Goal: Task Accomplishment & Management: Manage account settings

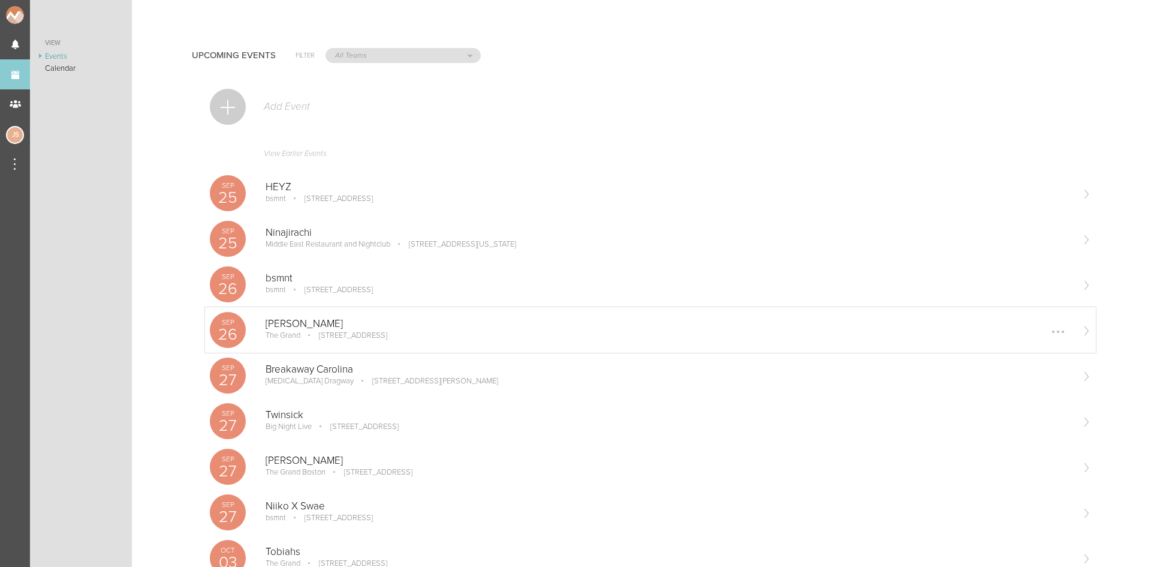
click at [330, 329] on p "Jigitz" at bounding box center [669, 324] width 806 height 12
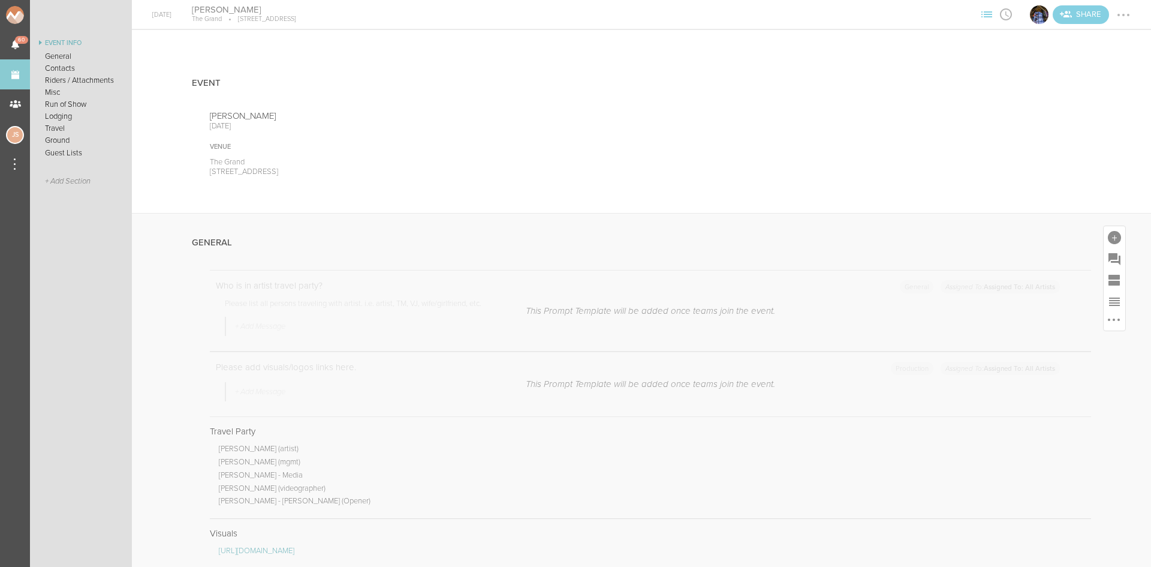
scroll to position [120, 0]
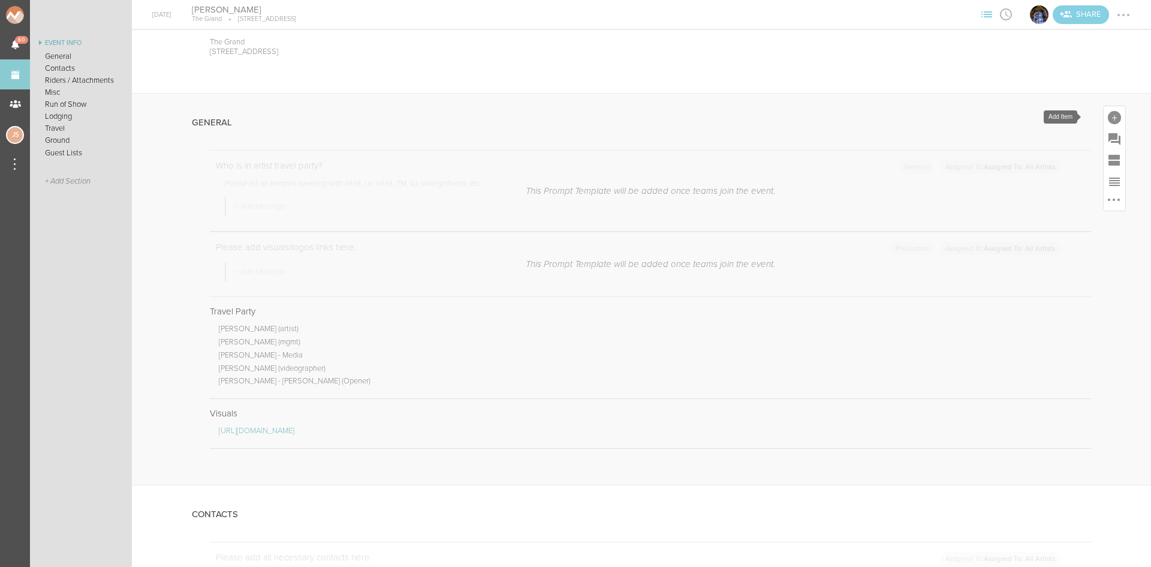
click at [1108, 116] on div at bounding box center [1114, 117] width 13 height 13
click at [937, 302] on icon at bounding box center [947, 301] width 24 height 24
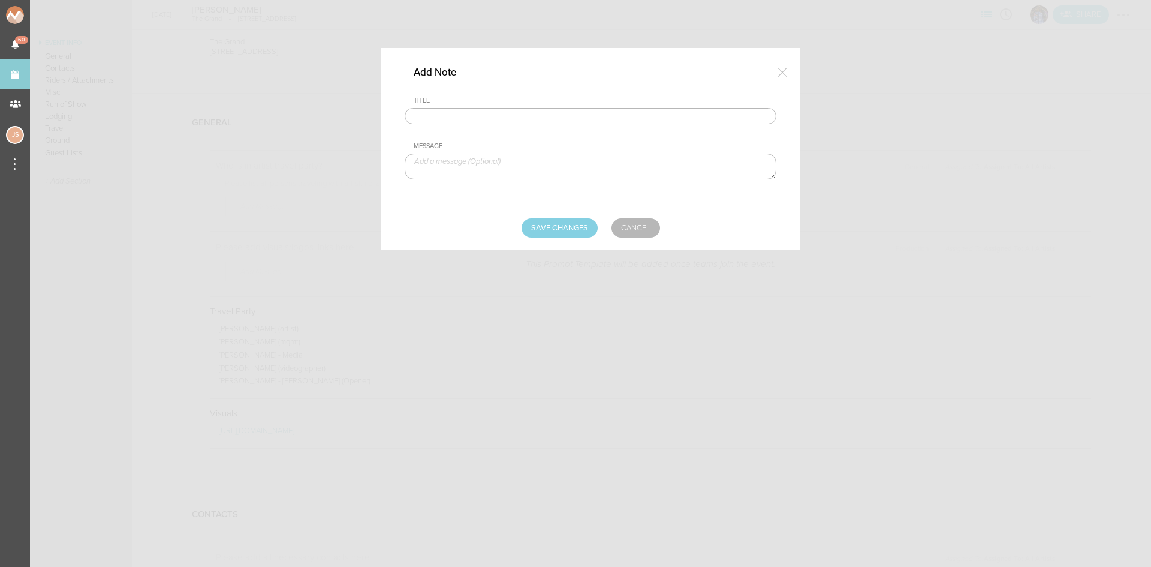
click at [536, 118] on input "text" at bounding box center [591, 116] width 372 height 17
type input "Visuals - Killen"
click at [596, 160] on textarea at bounding box center [591, 166] width 372 height 26
paste textarea "https://www.dropbox.com/scl/fi/22se3arvea5htuqp97yai/2hrs.mp4?rlkey=8y41z1pt71w…"
type textarea "https://www.dropbox.com/scl/fi/22se3arvea5htuqp97yai/2hrs.mp4?rlkey=8y41z1pt71w…"
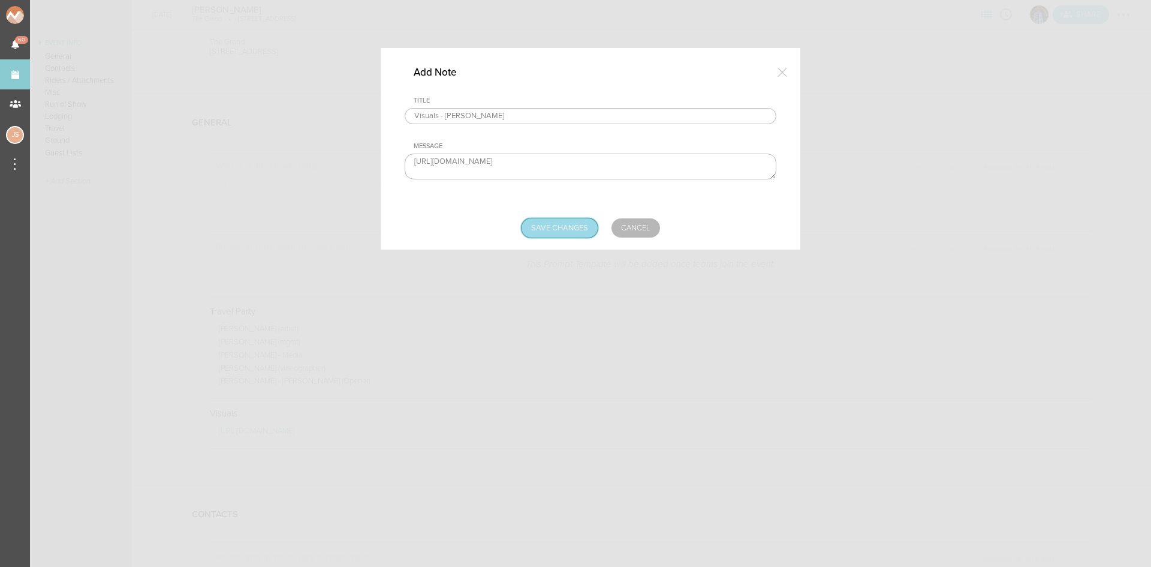
click at [565, 227] on input "Save Changes" at bounding box center [560, 227] width 76 height 19
type input "Saving..."
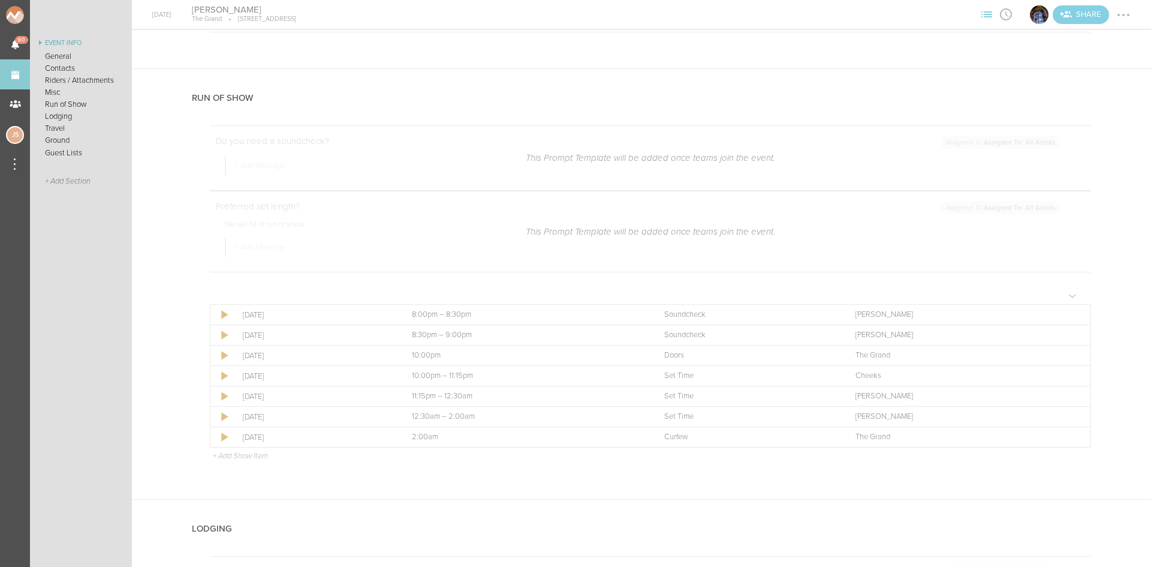
scroll to position [1379, 0]
click at [1108, 167] on div at bounding box center [1114, 172] width 14 height 14
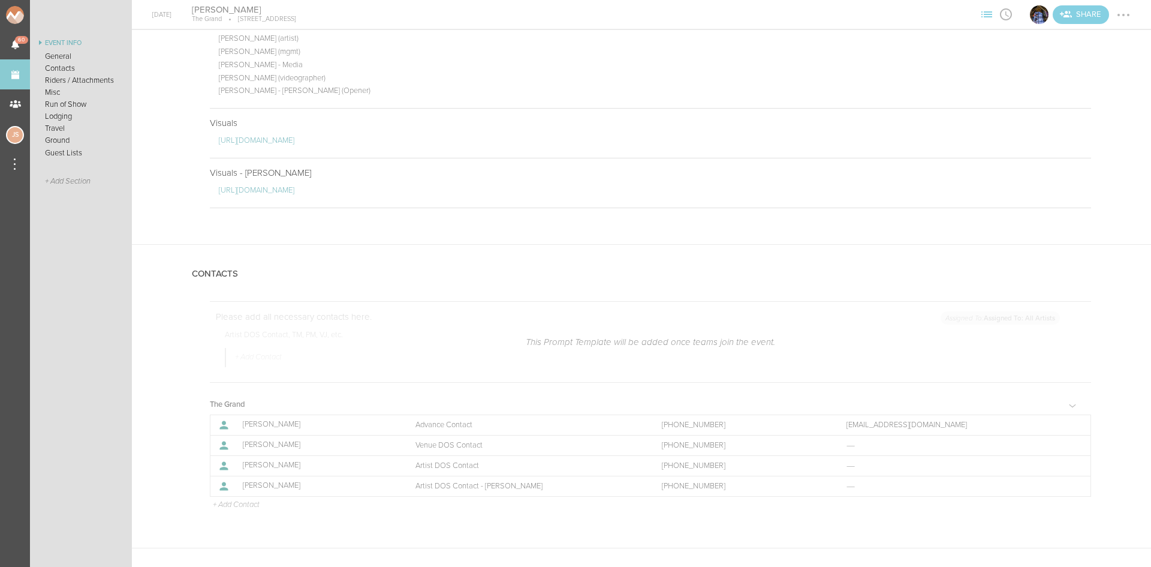
scroll to position [480, 0]
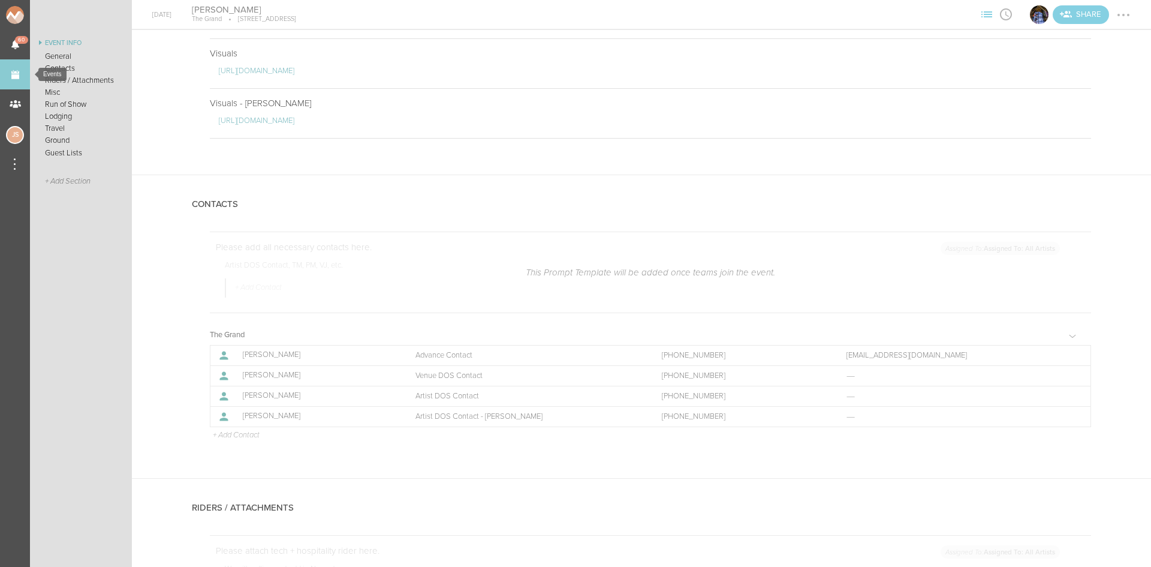
click at [5, 76] on link "Events" at bounding box center [15, 74] width 30 height 30
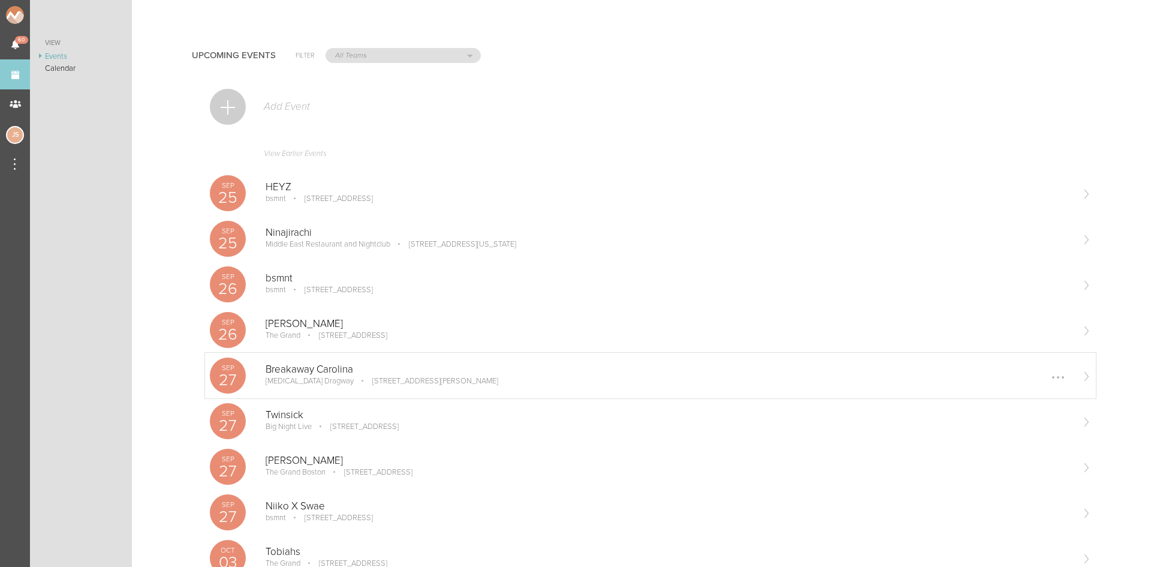
click at [356, 378] on p "[STREET_ADDRESS][PERSON_NAME]" at bounding box center [427, 381] width 143 height 10
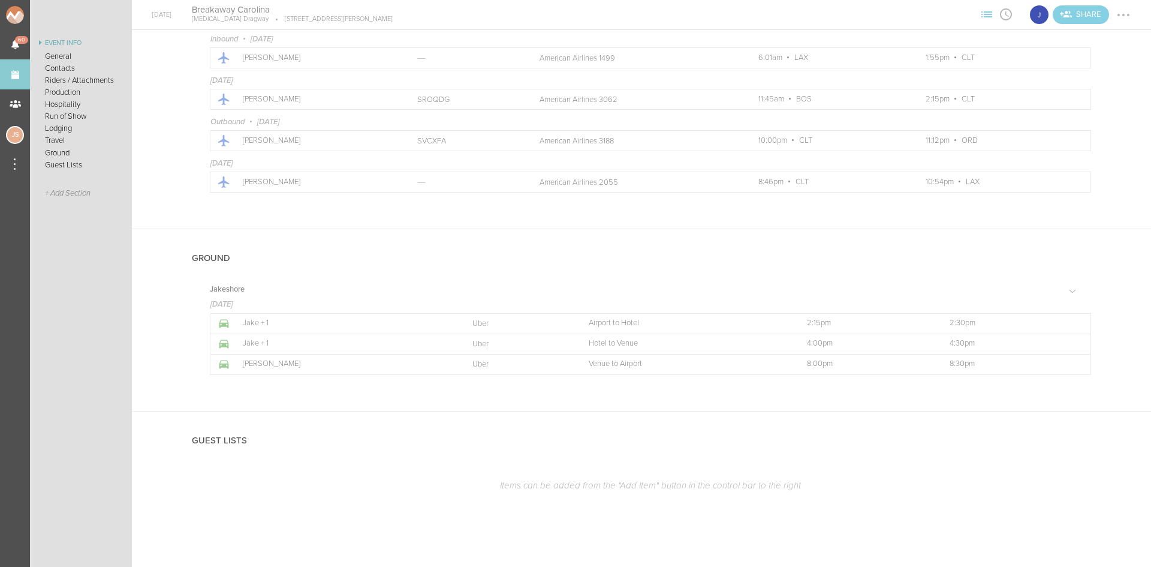
scroll to position [1542, 0]
click at [1072, 317] on div at bounding box center [1074, 322] width 19 height 19
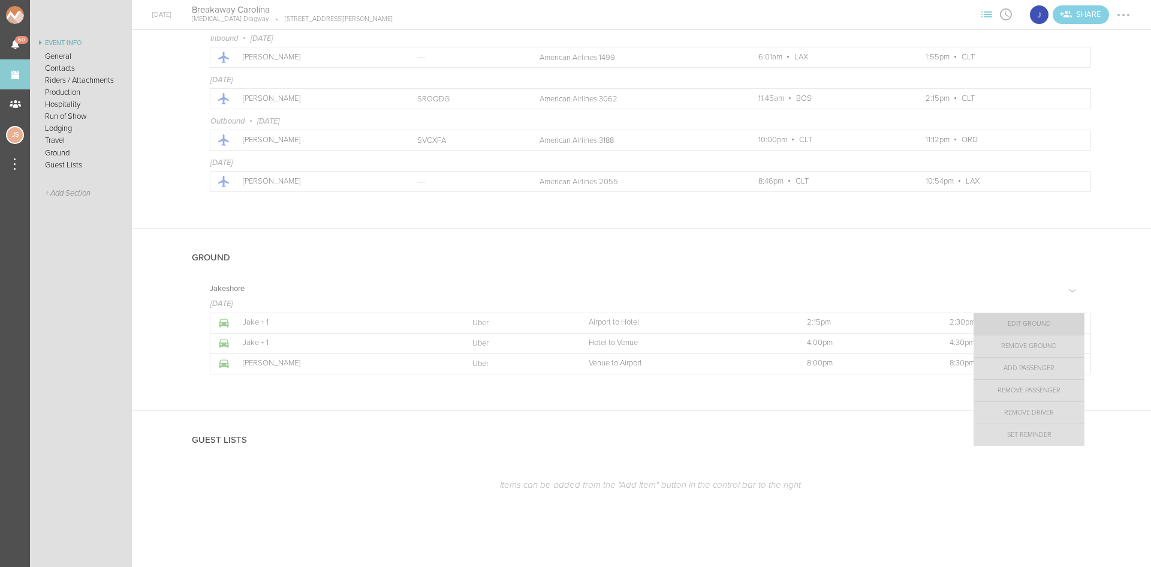
click at [1045, 322] on link "Edit Ground" at bounding box center [1029, 324] width 111 height 22
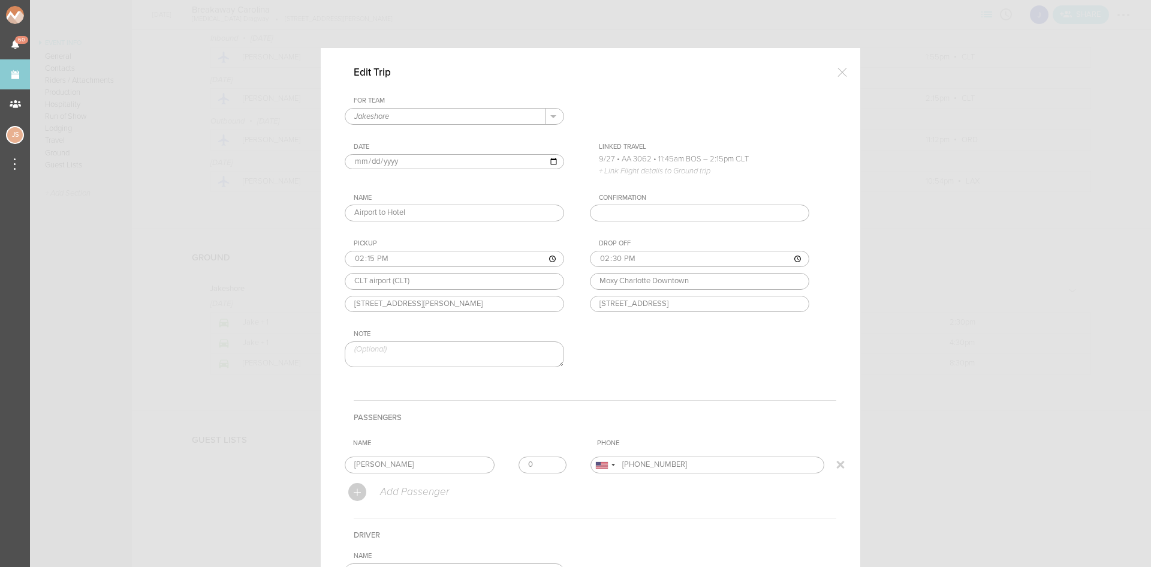
type input "0"
click at [549, 467] on input "0" at bounding box center [543, 464] width 48 height 17
click at [544, 444] on th "Name" at bounding box center [470, 443] width 244 height 18
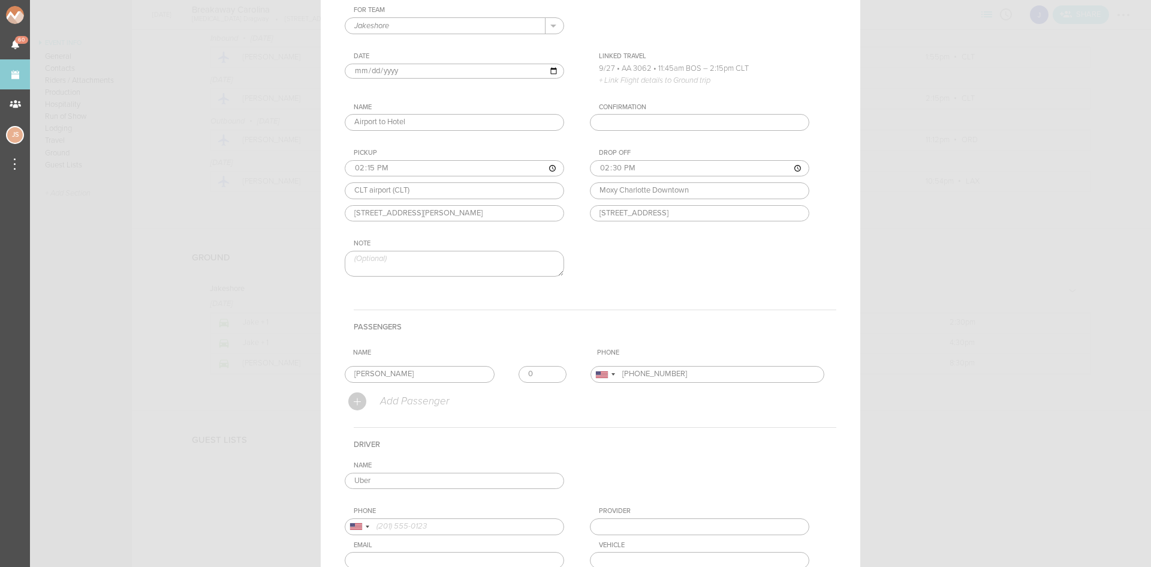
scroll to position [196, 0]
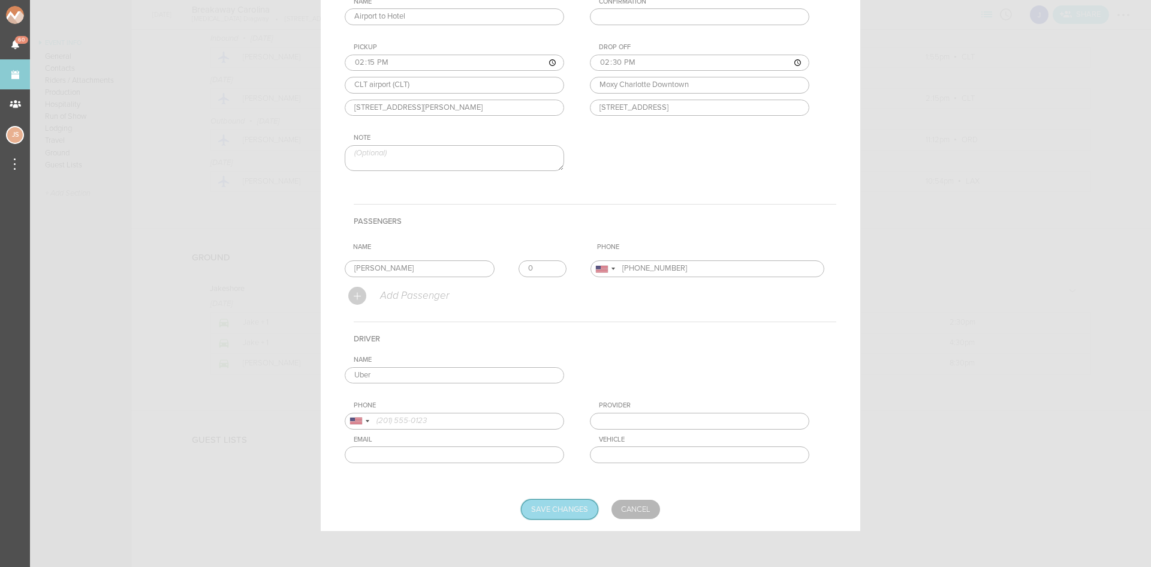
click at [578, 511] on input "Save Changes" at bounding box center [560, 508] width 76 height 19
type input "Saving..."
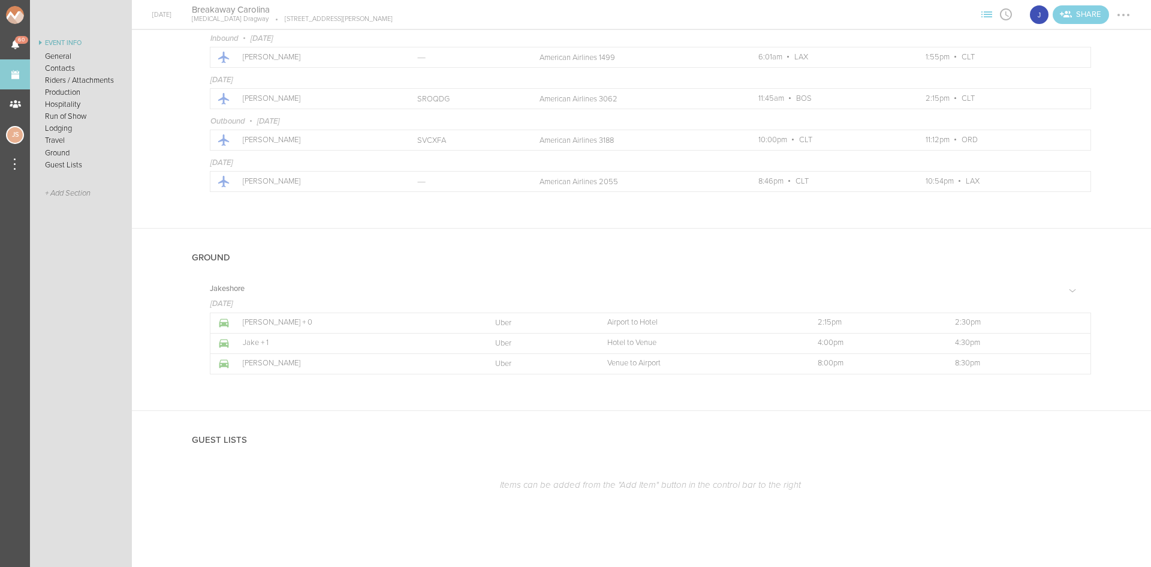
click at [1127, 18] on div at bounding box center [1123, 14] width 19 height 19
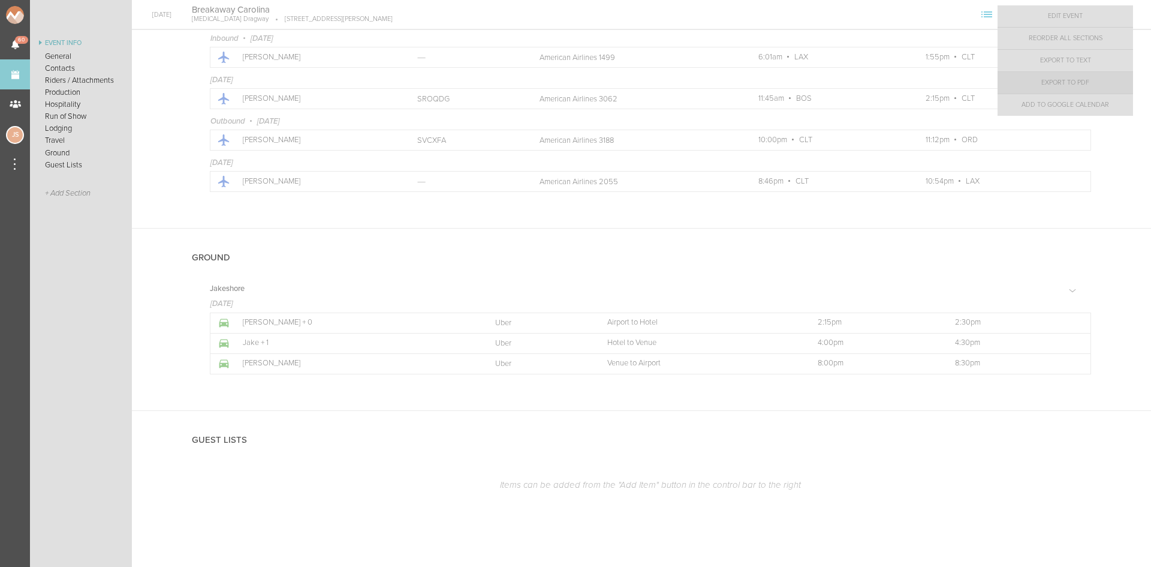
click at [1106, 90] on link "Export to PDF" at bounding box center [1066, 83] width 136 height 22
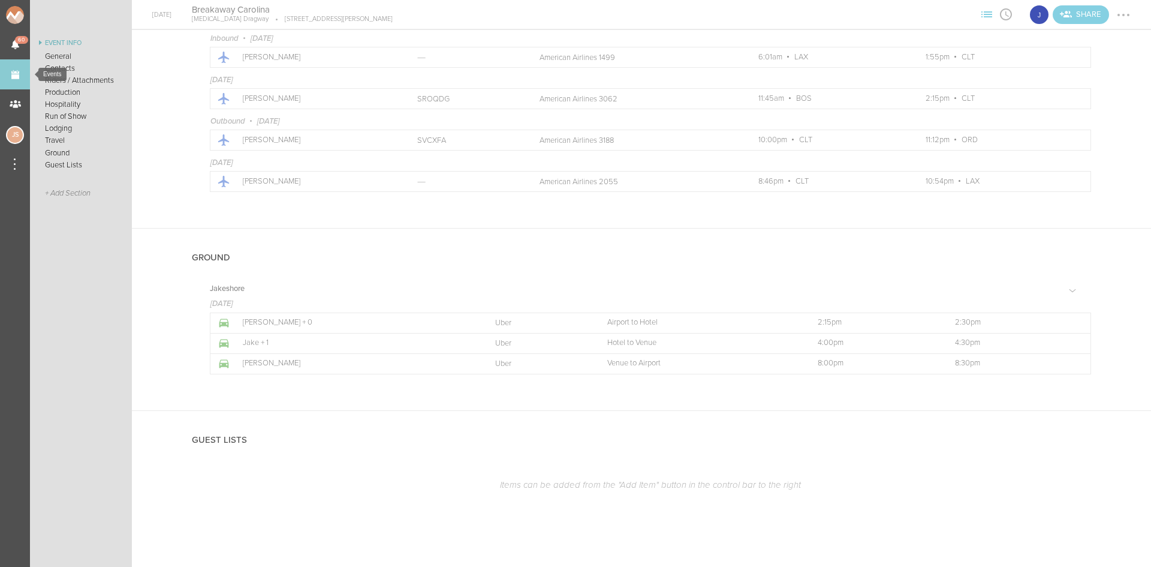
click at [10, 79] on link "Events" at bounding box center [15, 74] width 30 height 30
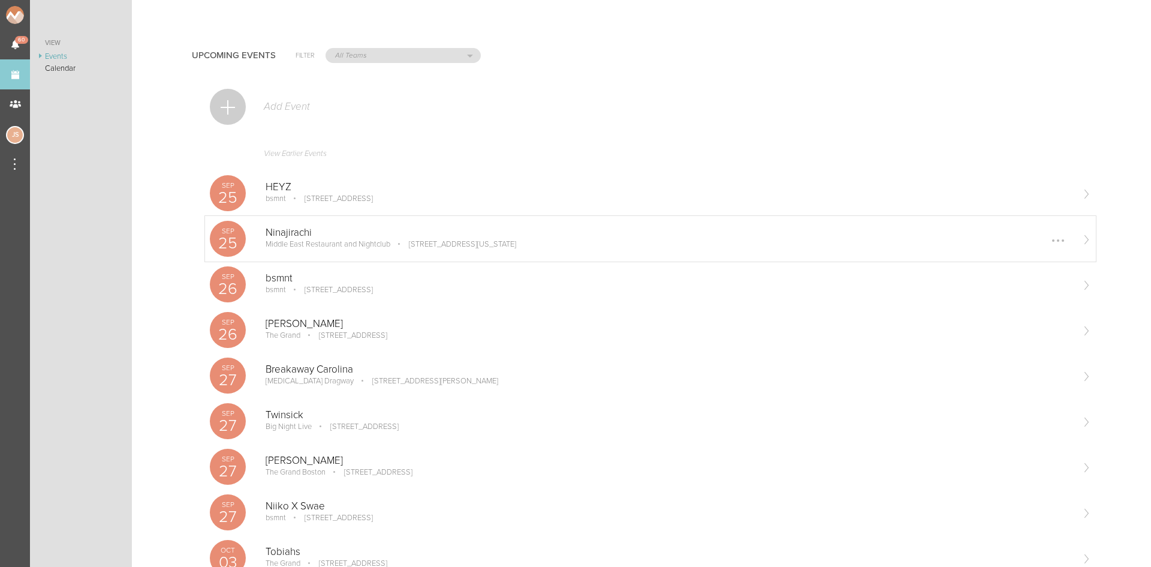
click at [426, 258] on div "Sep 25 Ninajirachi Middle East Restaurant and Nightclub 472-480 Massachusetts A…" at bounding box center [650, 239] width 891 height 46
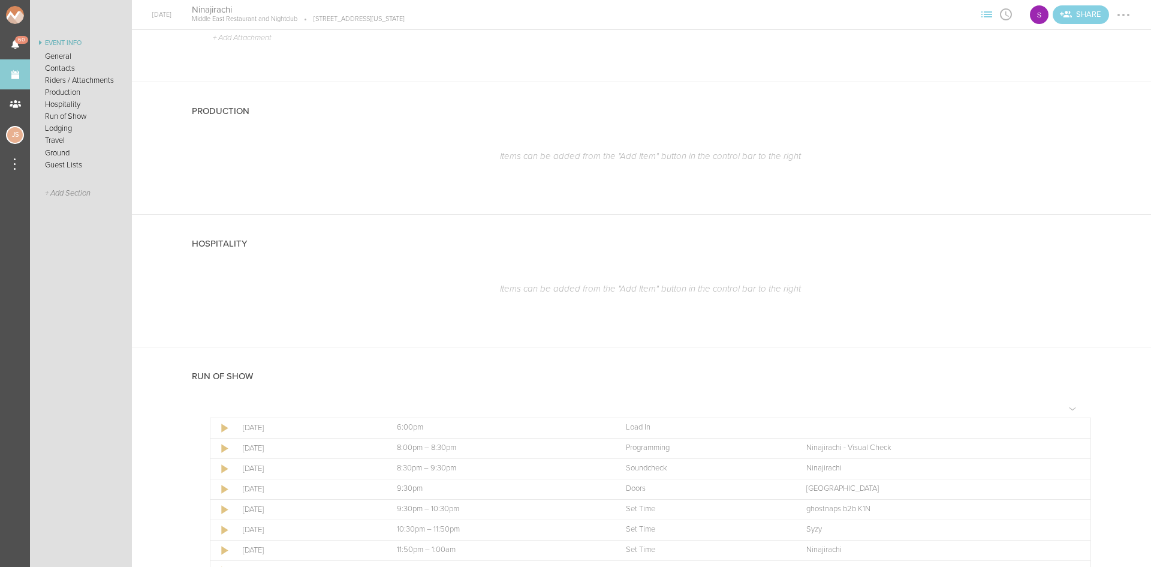
scroll to position [1199, 0]
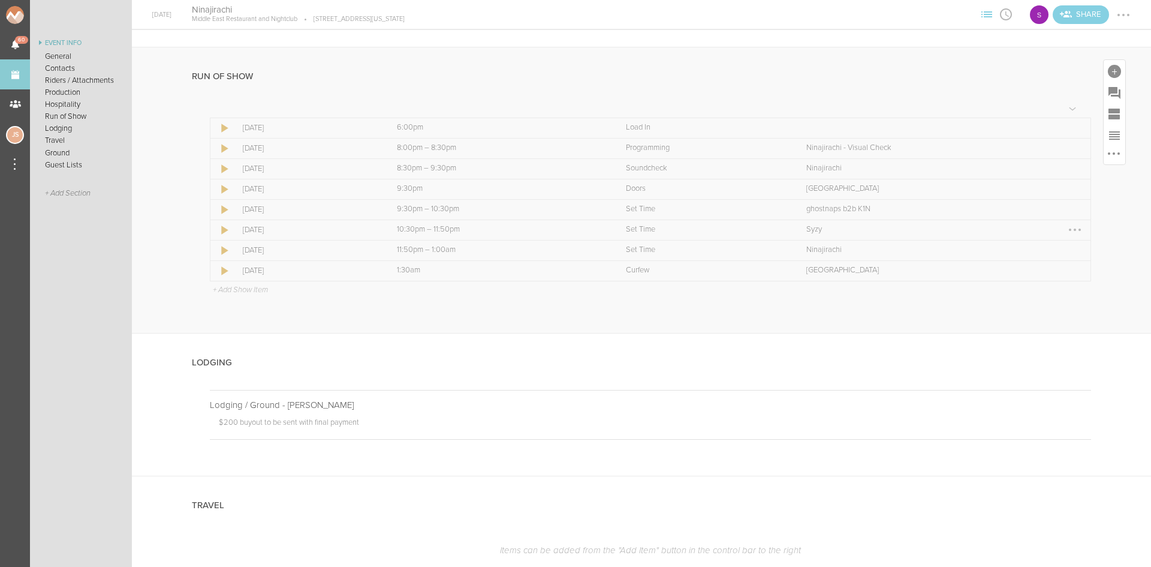
click at [1065, 233] on div at bounding box center [1074, 229] width 19 height 19
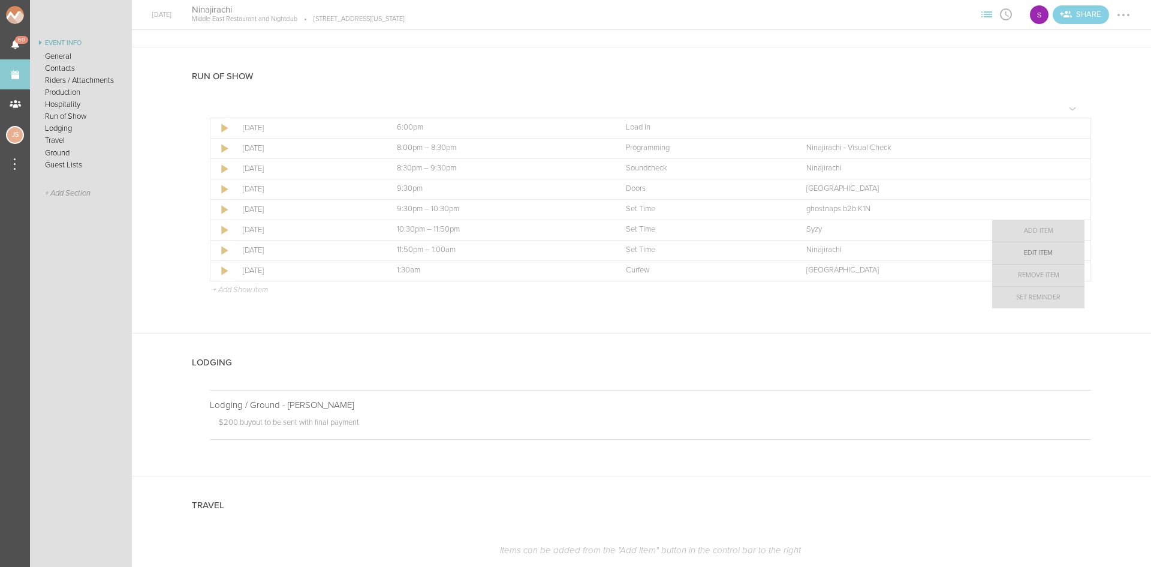
click at [1048, 254] on link "Edit Item" at bounding box center [1038, 253] width 92 height 22
select select "Set Time"
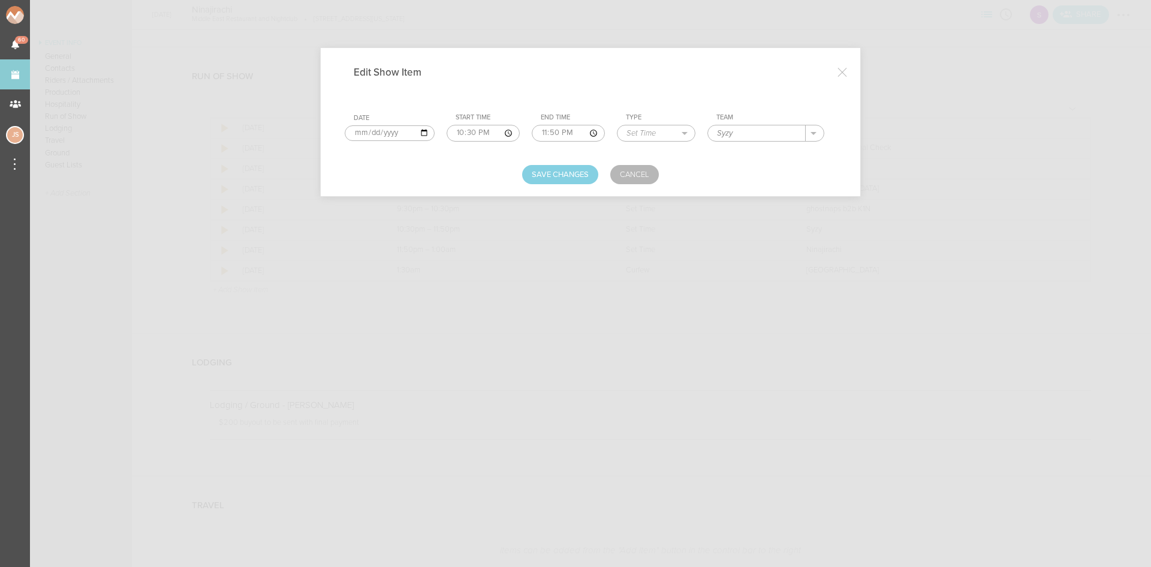
click at [556, 131] on input "23:50" at bounding box center [568, 133] width 73 height 17
type input "23:30"
click at [583, 185] on div "Edit Show Item Date [DATE] Start Time 22:30 End Time 23:30 Type Load In Soundch…" at bounding box center [591, 122] width 540 height 148
click at [580, 182] on button "Save Changes" at bounding box center [560, 174] width 76 height 19
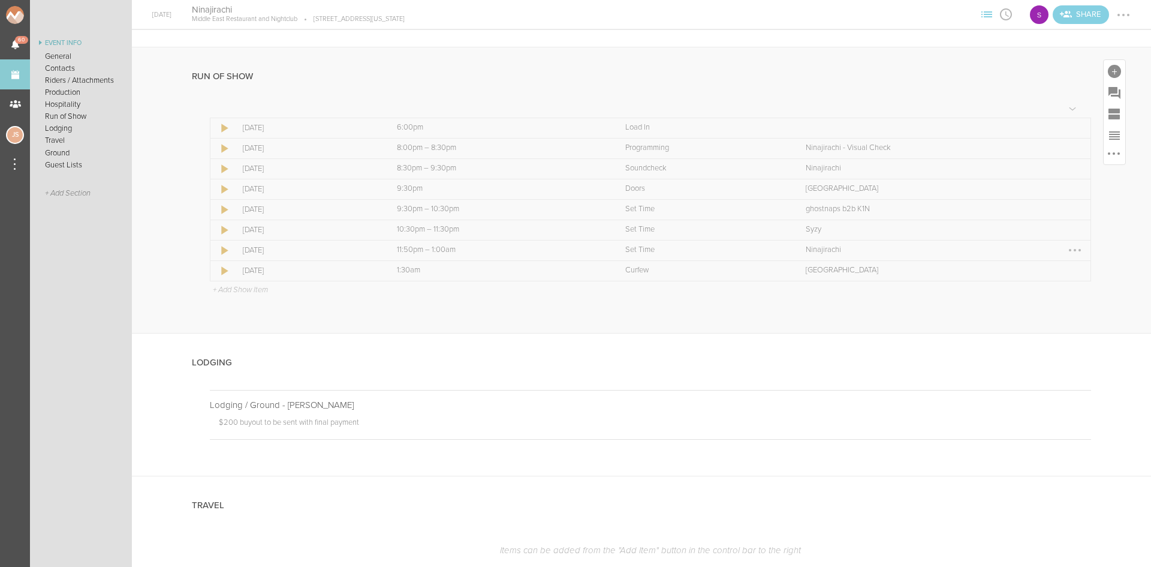
click at [1065, 252] on div at bounding box center [1074, 249] width 19 height 19
click at [1046, 270] on link "Edit Item" at bounding box center [1038, 274] width 92 height 22
select select "Set Time"
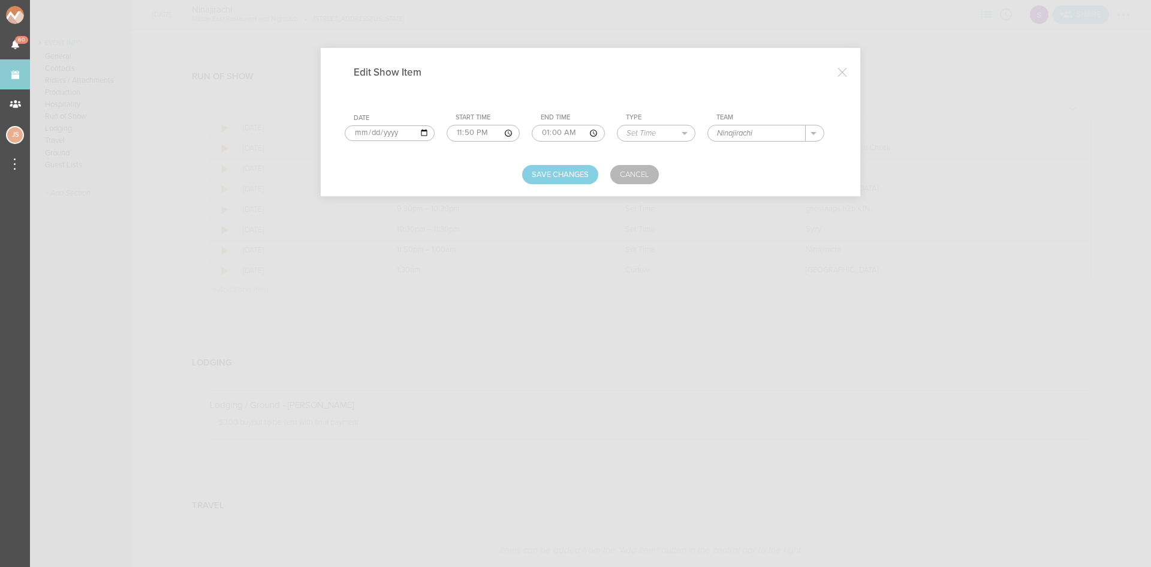
click at [472, 131] on input "23:50" at bounding box center [483, 133] width 73 height 17
type input "23:35"
click at [558, 172] on button "Save Changes" at bounding box center [560, 174] width 76 height 19
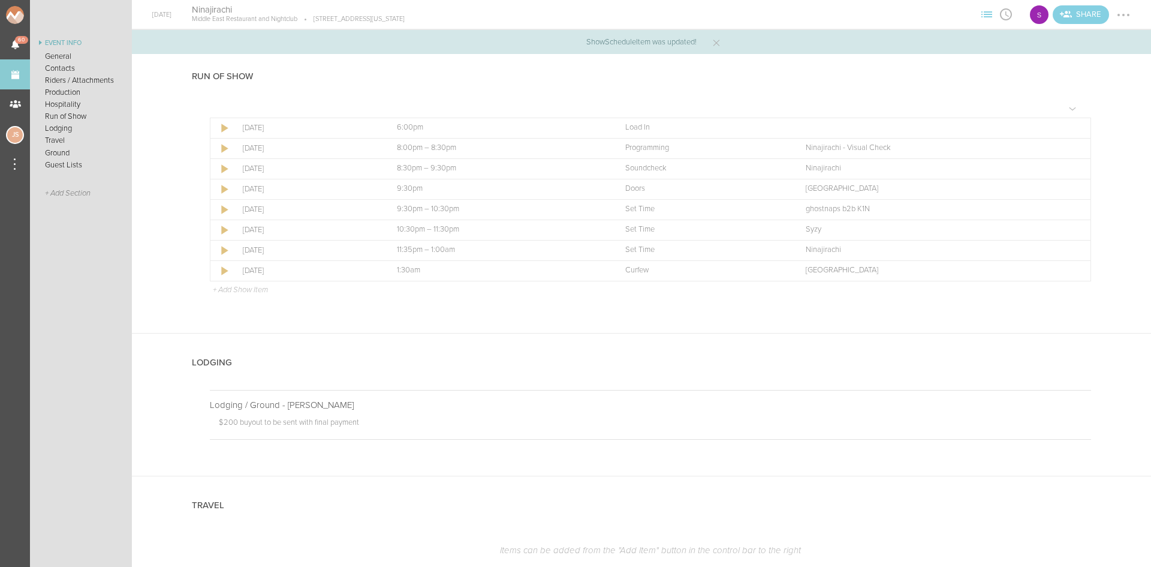
click at [1124, 17] on div at bounding box center [1123, 14] width 19 height 19
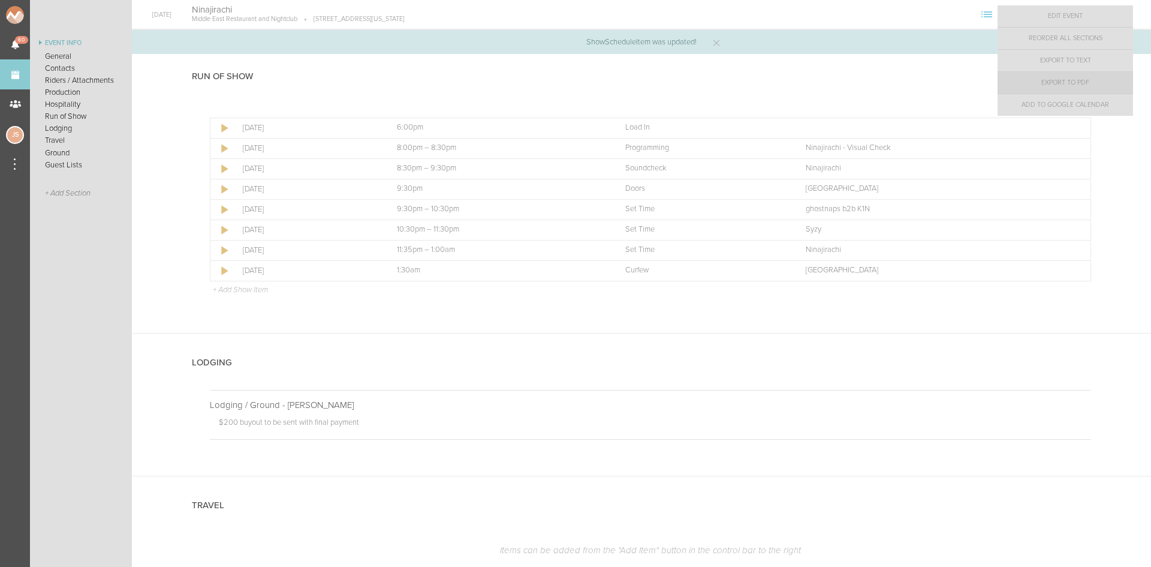
click at [1113, 79] on link "Export to PDF" at bounding box center [1066, 83] width 136 height 22
